Goal: Share content

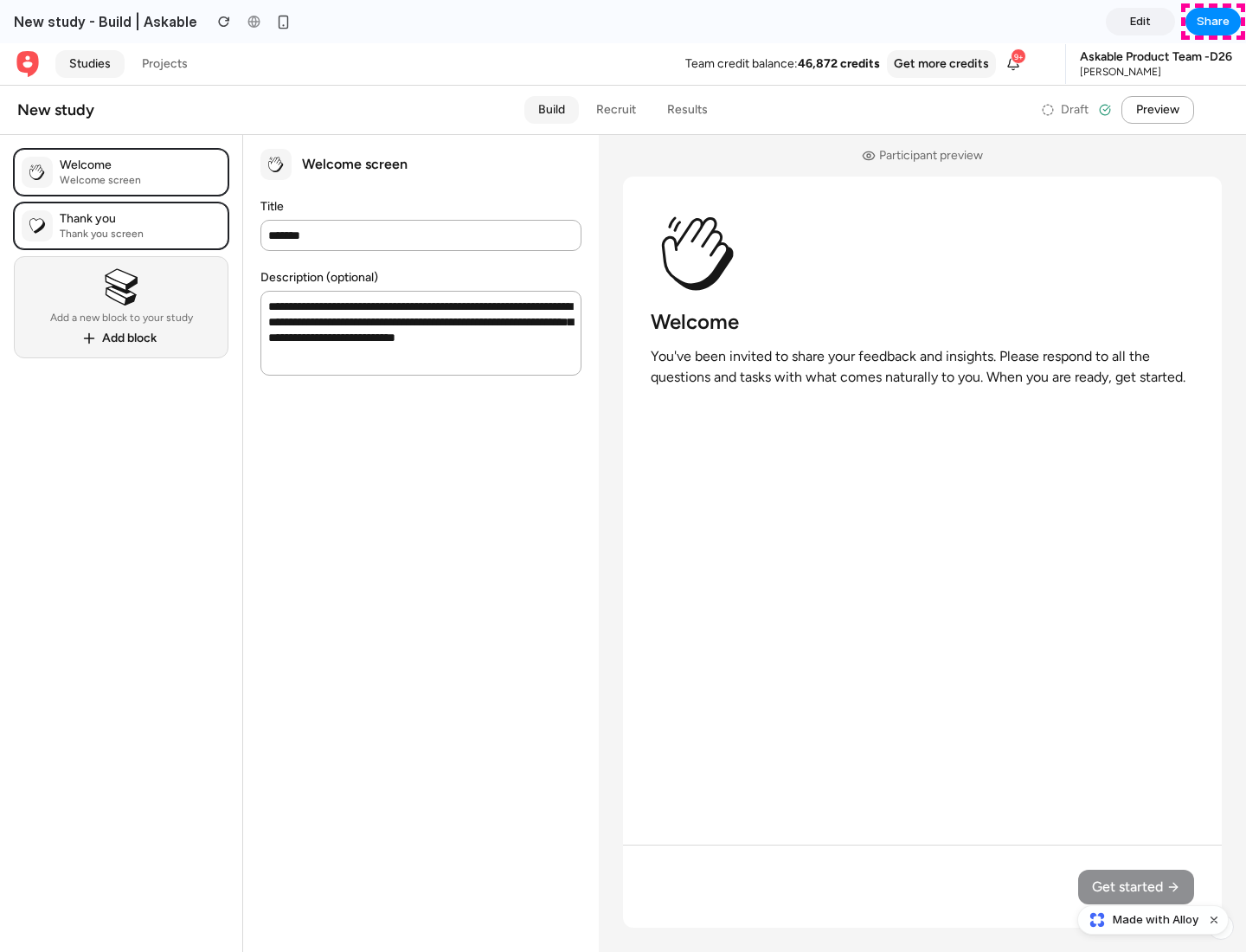
click at [1214, 22] on span "Share" at bounding box center [1213, 22] width 33 height 17
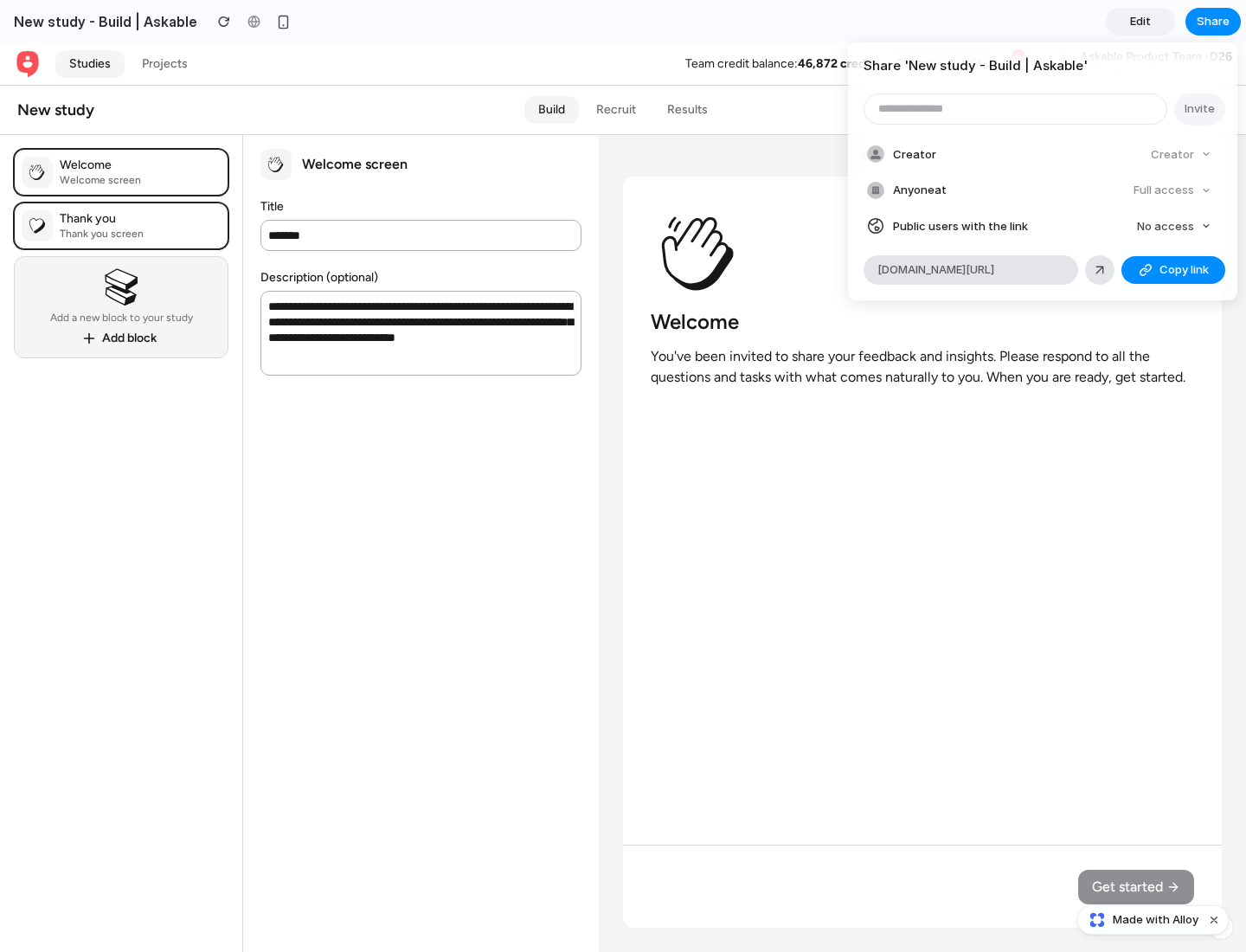
click at [1174, 271] on span "Copy link" at bounding box center [1184, 270] width 49 height 17
click at [1156, 921] on div "Share ' New study - Build | Askable ' Invite Creator Creator Anyone at Full acc…" at bounding box center [623, 476] width 1246 height 952
